Goal: Task Accomplishment & Management: Manage account settings

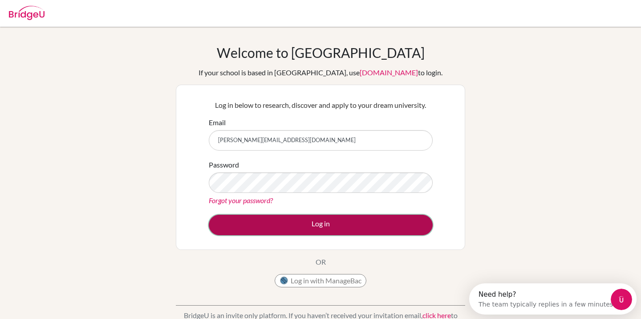
click at [305, 224] on button "Log in" at bounding box center [321, 224] width 224 height 20
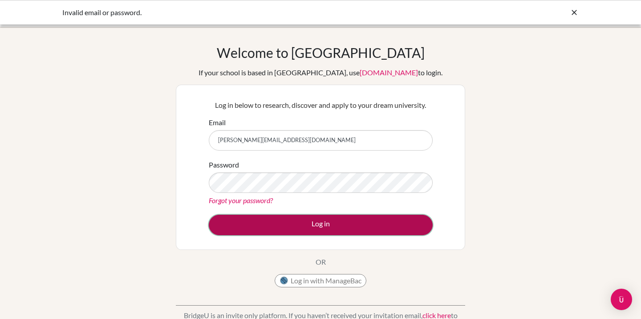
click at [284, 218] on button "Log in" at bounding box center [321, 224] width 224 height 20
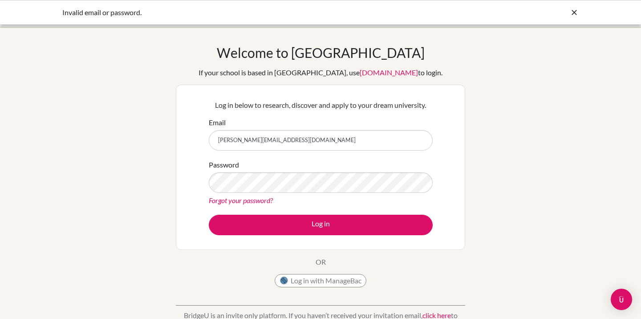
click at [230, 205] on div "Forgot your password?" at bounding box center [321, 200] width 224 height 11
click at [230, 202] on link "Forgot your password?" at bounding box center [241, 200] width 64 height 8
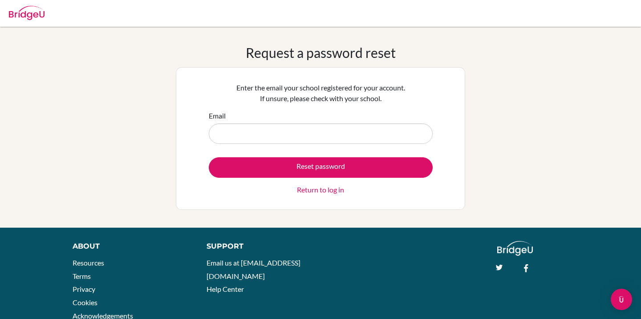
type input "[PERSON_NAME][EMAIL_ADDRESS][DOMAIN_NAME]"
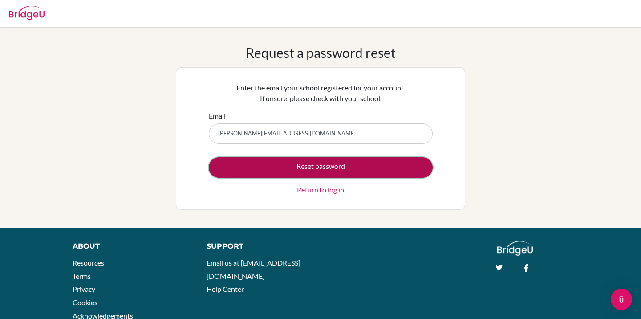
click at [348, 168] on button "Reset password" at bounding box center [321, 167] width 224 height 20
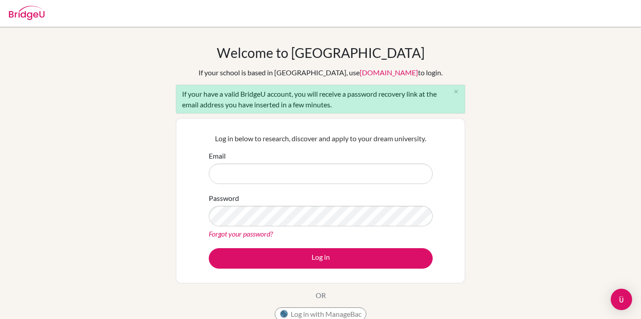
type input "[PERSON_NAME][EMAIL_ADDRESS][DOMAIN_NAME]"
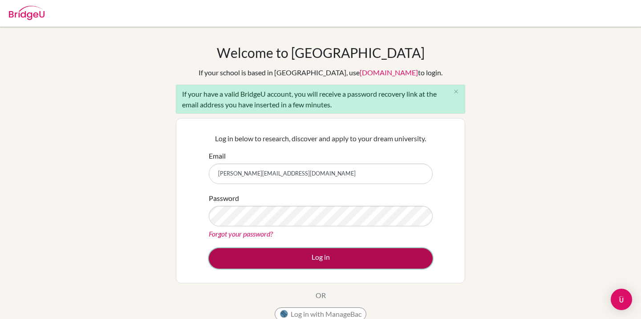
click at [263, 255] on button "Log in" at bounding box center [321, 258] width 224 height 20
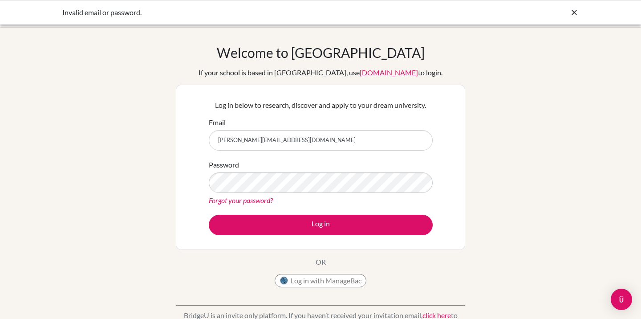
click at [239, 199] on link "Forgot your password?" at bounding box center [241, 200] width 64 height 8
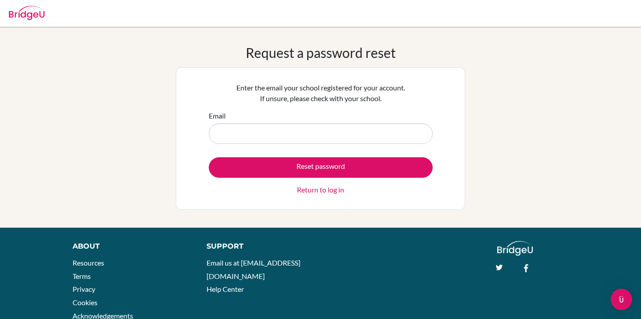
type input "[PERSON_NAME][EMAIL_ADDRESS][DOMAIN_NAME]"
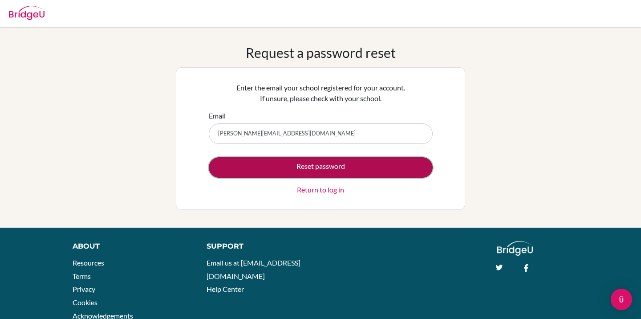
click at [313, 163] on button "Reset password" at bounding box center [321, 167] width 224 height 20
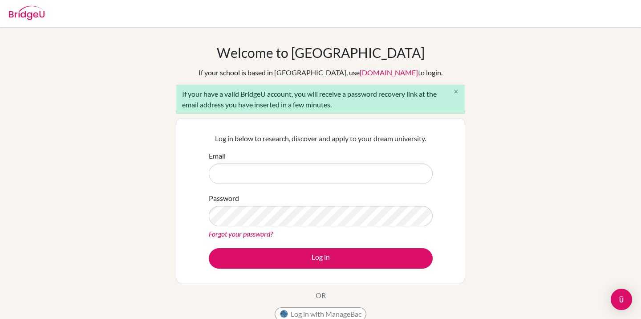
click at [460, 89] on button "close" at bounding box center [456, 91] width 18 height 13
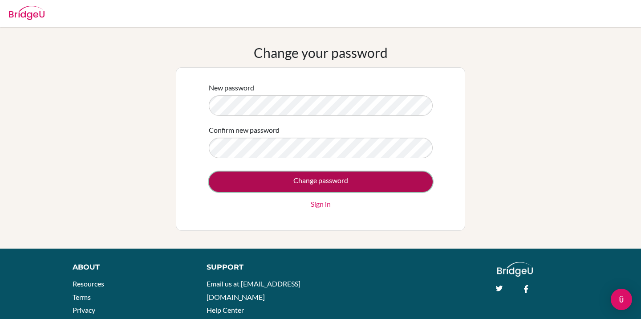
click at [235, 189] on input "Change password" at bounding box center [321, 181] width 224 height 20
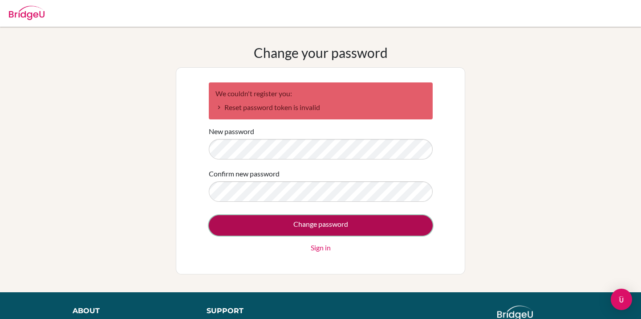
click at [234, 229] on input "Change password" at bounding box center [321, 225] width 224 height 20
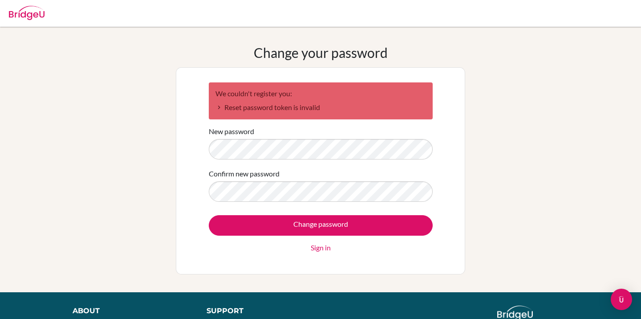
click at [320, 250] on link "Sign in" at bounding box center [320, 247] width 20 height 11
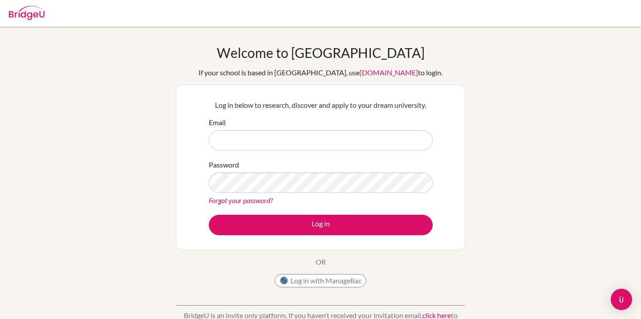
type input "[PERSON_NAME][EMAIL_ADDRESS][DOMAIN_NAME]"
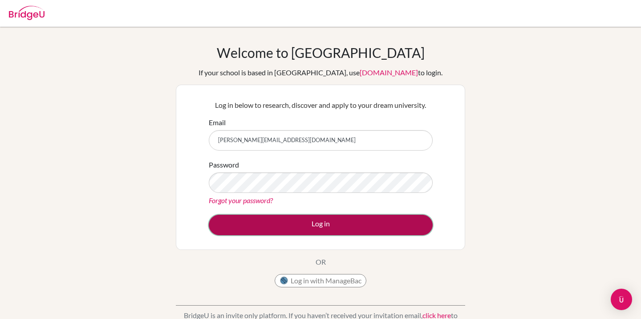
click at [301, 222] on button "Log in" at bounding box center [321, 224] width 224 height 20
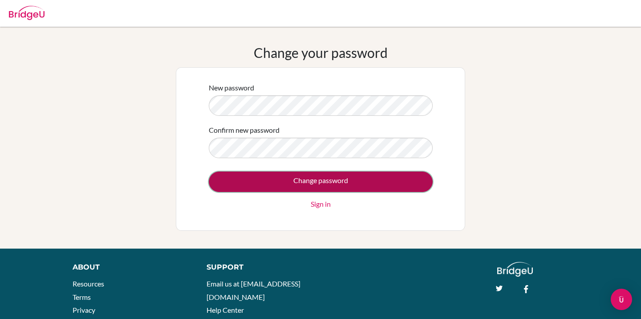
click at [353, 187] on input "Change password" at bounding box center [321, 181] width 224 height 20
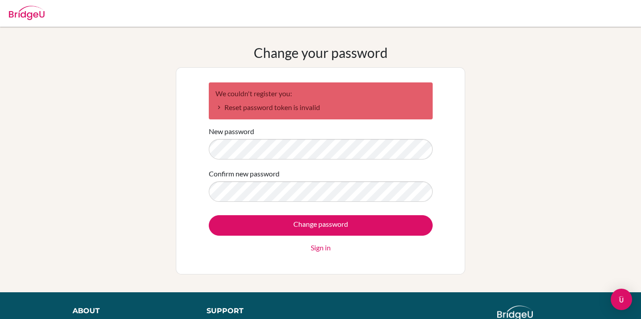
click at [284, 123] on form "We couldn't register you: Reset password token is invalid New password Confirm …" at bounding box center [321, 167] width 224 height 170
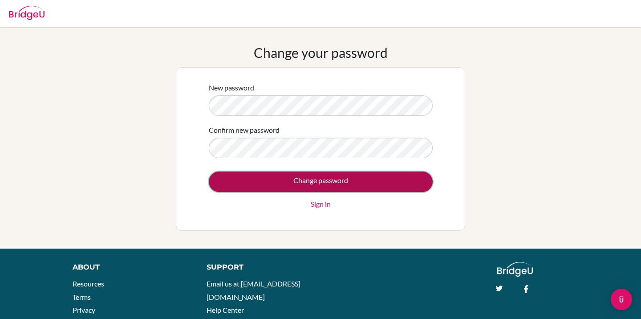
click at [288, 183] on input "Change password" at bounding box center [321, 181] width 224 height 20
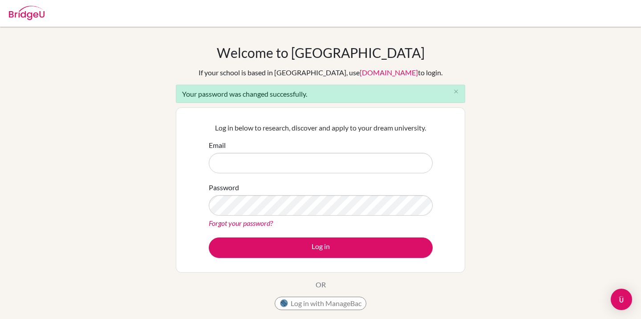
click at [266, 169] on input "Email" at bounding box center [321, 163] width 224 height 20
click at [298, 167] on input "Email" at bounding box center [321, 163] width 224 height 20
type input "[PERSON_NAME][EMAIL_ADDRESS][DOMAIN_NAME]"
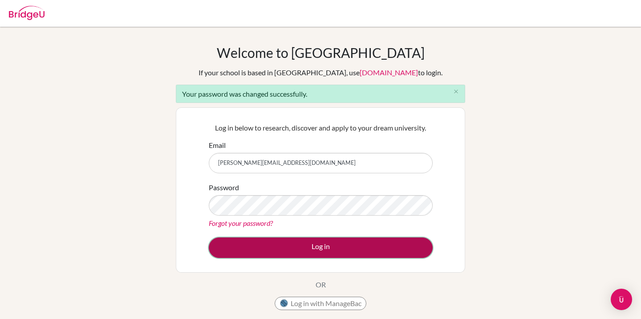
click at [291, 249] on button "Log in" at bounding box center [321, 247] width 224 height 20
